Goal: Answer question/provide support: Share knowledge or assist other users

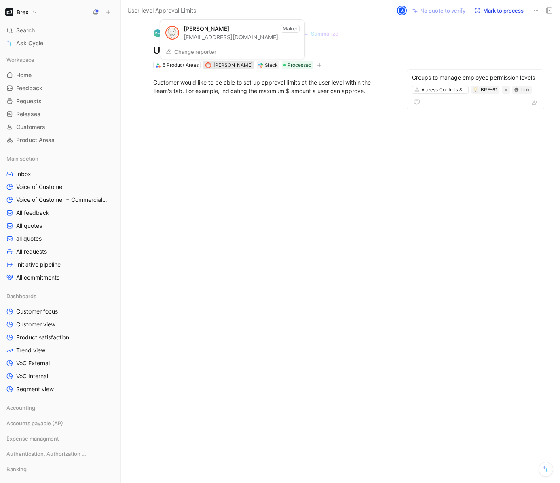
click at [220, 64] on span "[PERSON_NAME]" at bounding box center [233, 65] width 39 height 6
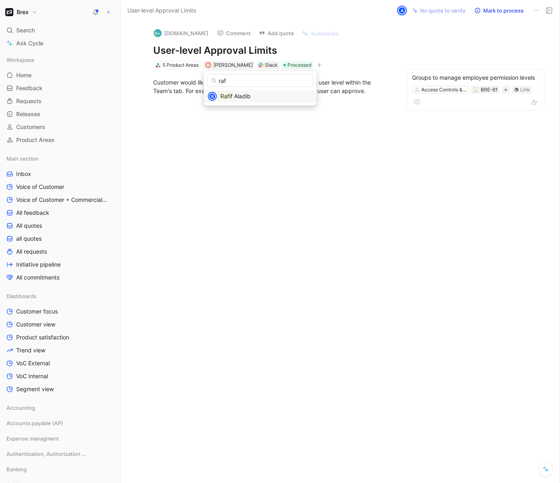
type input "raf"
click at [231, 98] on span "if Aladib" at bounding box center [239, 96] width 21 height 7
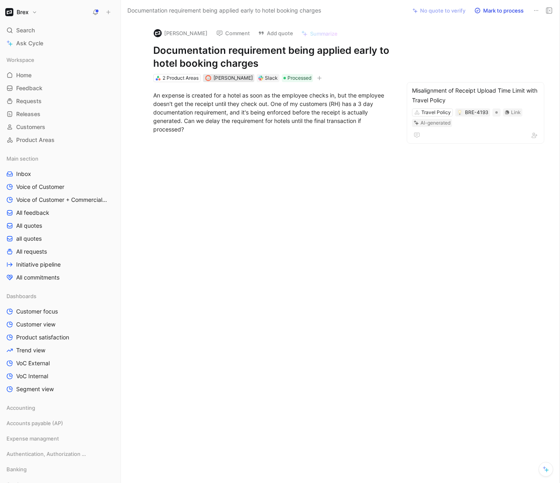
click at [232, 76] on span "James Wallis" at bounding box center [233, 78] width 39 height 6
type input "matt"
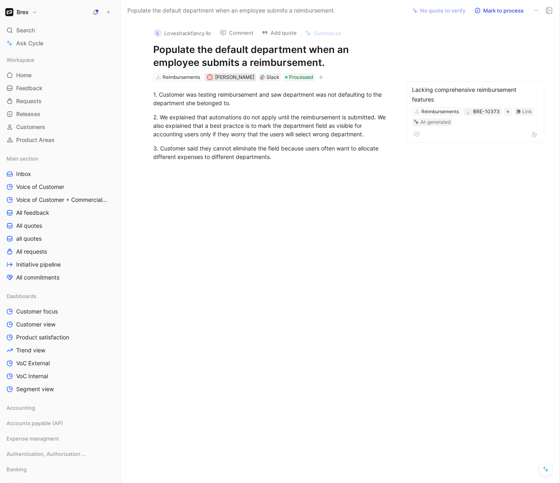
click at [226, 80] on div "[PERSON_NAME]" at bounding box center [234, 77] width 39 height 8
type input "franc"
click at [237, 106] on span "[PERSON_NAME]" at bounding box center [260, 108] width 46 height 7
click at [288, 164] on div "1. Customer was testing reimbursement and saw department was not defaulting to …" at bounding box center [272, 125] width 269 height 89
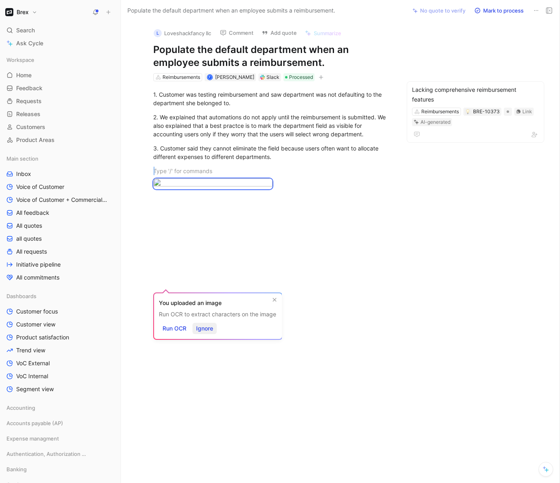
click at [205, 333] on span "Ignore" at bounding box center [204, 329] width 17 height 10
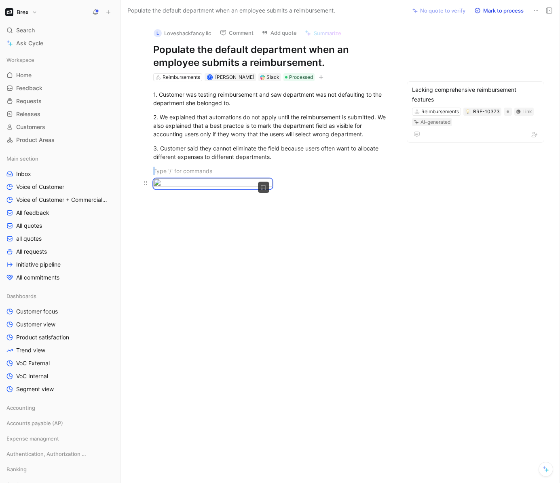
click at [264, 280] on body "Brex Search ⌘ K Ask Cycle Workspace Home G then H Feedback G then F Requests G …" at bounding box center [280, 241] width 560 height 483
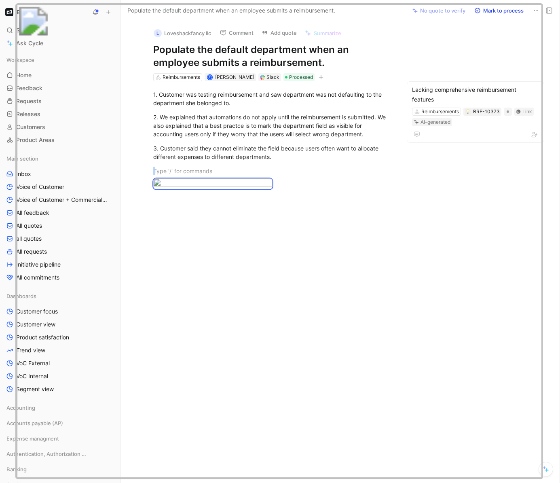
click at [143, 270] on img at bounding box center [278, 241] width 527 height 477
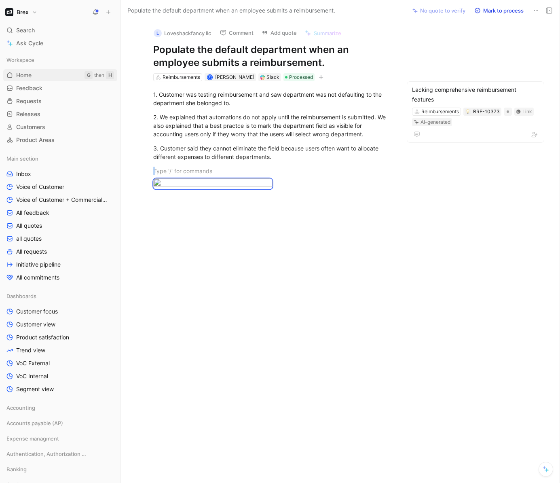
click at [6, 79] on link "Home G then H" at bounding box center [60, 75] width 114 height 12
